Goal: Navigation & Orientation: Understand site structure

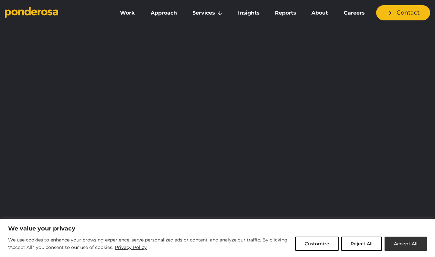
click at [408, 243] on button "Accept All" at bounding box center [406, 244] width 42 height 14
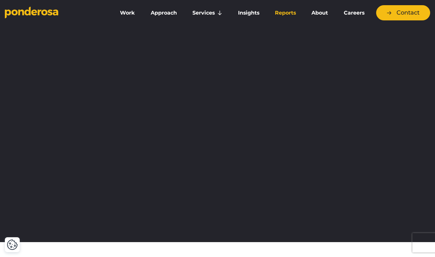
click at [282, 16] on link "Reports" at bounding box center [286, 13] width 34 height 14
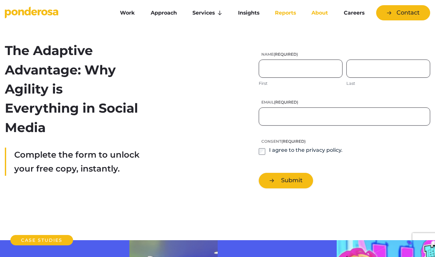
click at [321, 12] on link "About" at bounding box center [319, 13] width 29 height 14
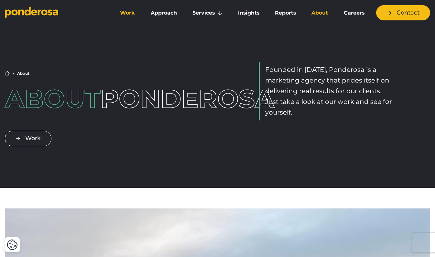
click at [125, 13] on link "Work" at bounding box center [128, 13] width 28 height 14
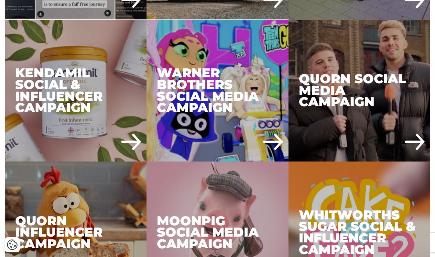
scroll to position [916, 0]
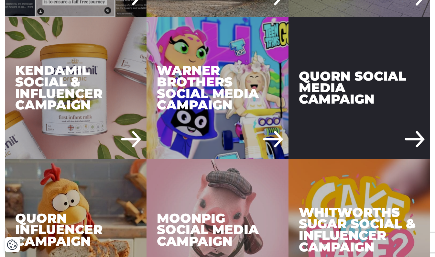
click at [352, 94] on div "Quorn Social Media Campaign" at bounding box center [360, 88] width 142 height 142
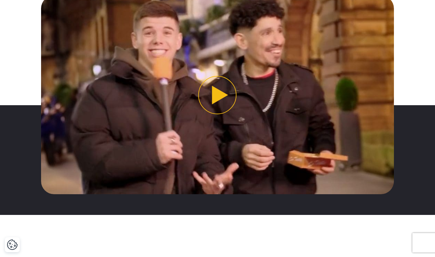
scroll to position [252, 0]
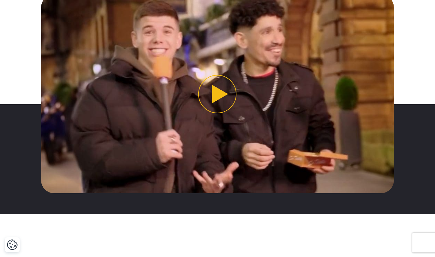
click at [220, 93] on button "Play video" at bounding box center [217, 93] width 353 height 199
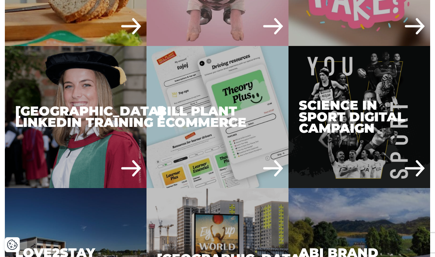
scroll to position [1171, 0]
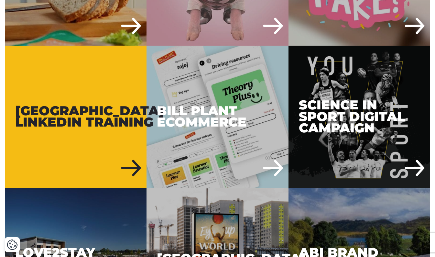
click at [127, 165] on div "University of Birmingham LinkedIn Training" at bounding box center [76, 117] width 142 height 142
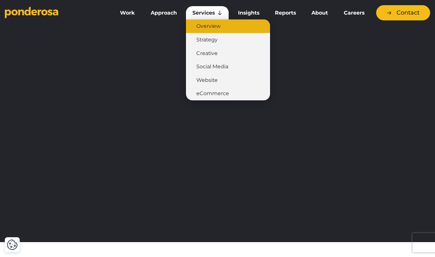
click at [206, 28] on link "Overview" at bounding box center [228, 26] width 84 height 14
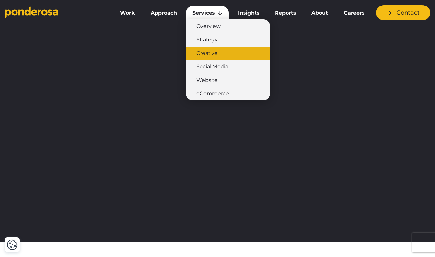
click at [205, 54] on link "Creative" at bounding box center [228, 54] width 84 height 14
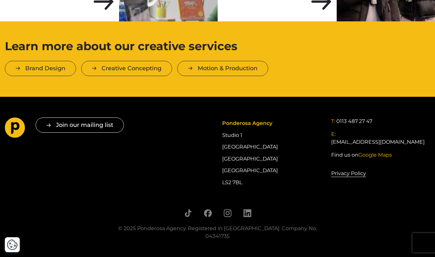
scroll to position [1286, 0]
